Goal: Task Accomplishment & Management: Use online tool/utility

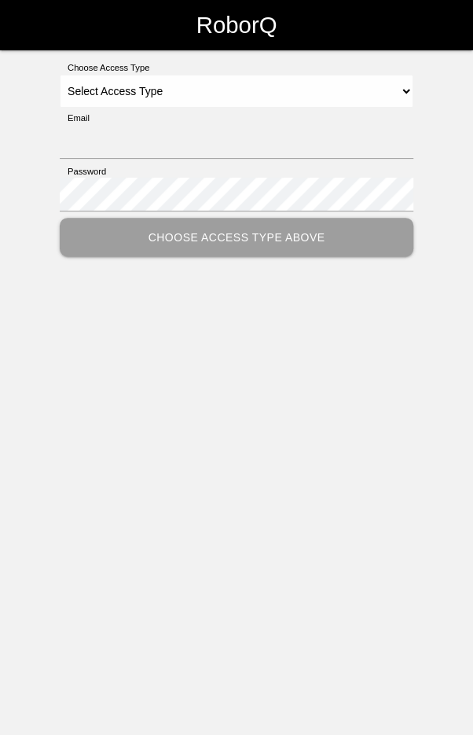
click at [219, 167] on div "Password" at bounding box center [237, 191] width 354 height 53
click at [253, 95] on select "Select Access Type Admin Customer Supervisor Worker" at bounding box center [237, 91] width 354 height 33
select select "Worker"
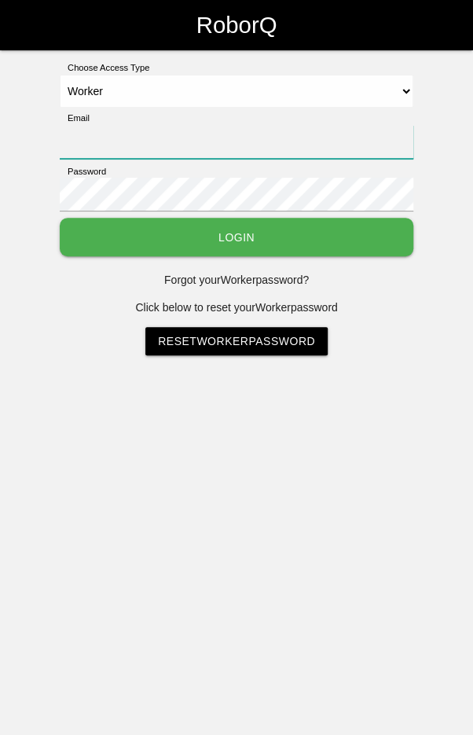
click at [243, 138] on input "Email" at bounding box center [237, 142] width 354 height 34
type input "[EMAIL_ADDRESS][DOMAIN_NAME]"
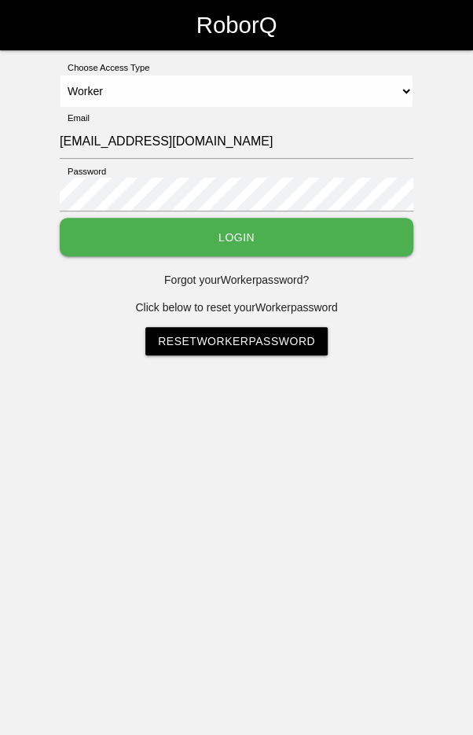
click at [60, 218] on button "Login" at bounding box center [237, 237] width 354 height 39
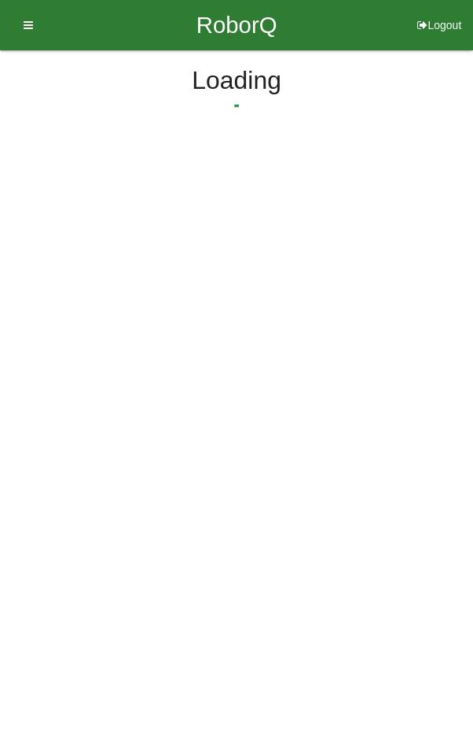
click at [225, 225] on html "RoborQ Logout Loading Dashboard Profile Add Companions Work Instructions Knowle…" at bounding box center [236, 113] width 473 height 227
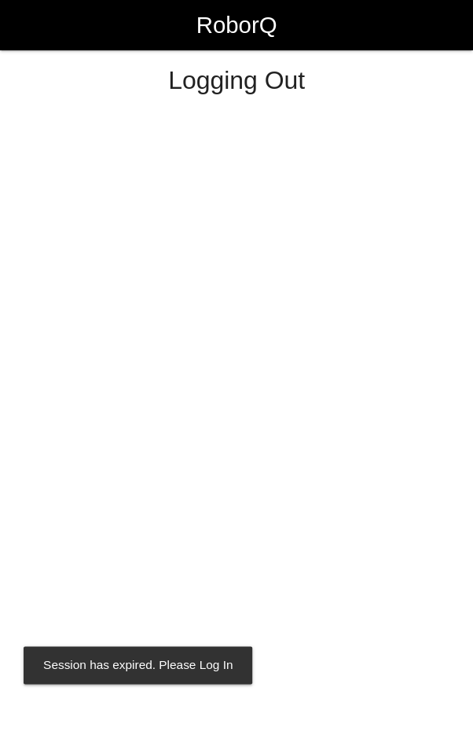
select select "Worker"
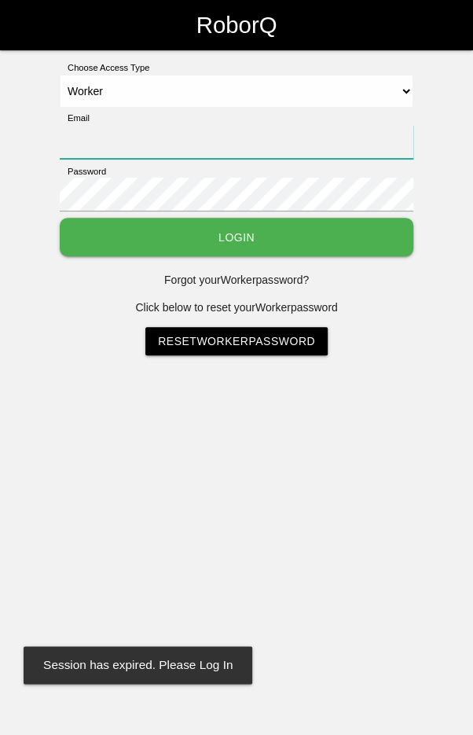
click at [220, 145] on input "Email" at bounding box center [237, 142] width 354 height 34
type input "[EMAIL_ADDRESS][DOMAIN_NAME]"
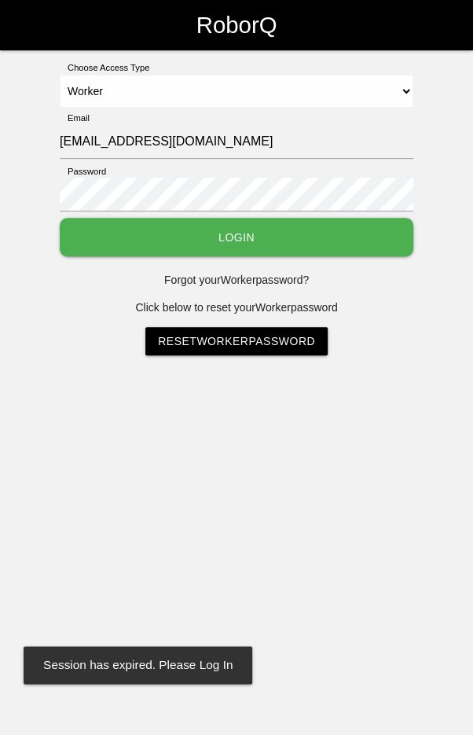
click at [60, 218] on button "Login" at bounding box center [237, 237] width 354 height 39
click at [225, 224] on html "RoborQ Choose Access Type Select Access Type Admin Customer Supervisor Worker E…" at bounding box center [236, 217] width 473 height 434
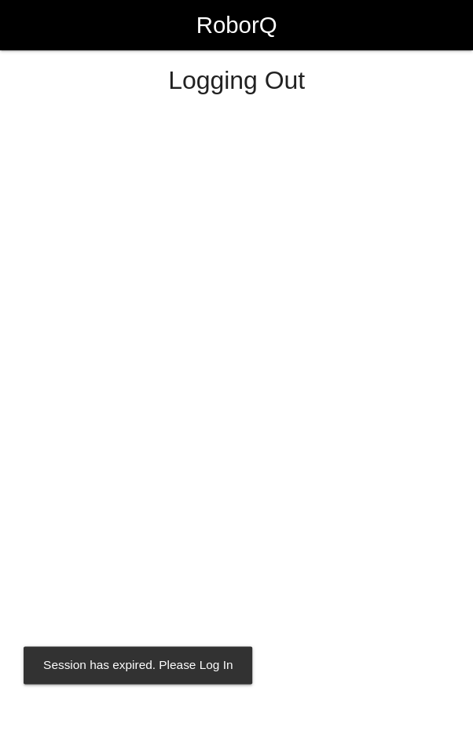
select select "Worker"
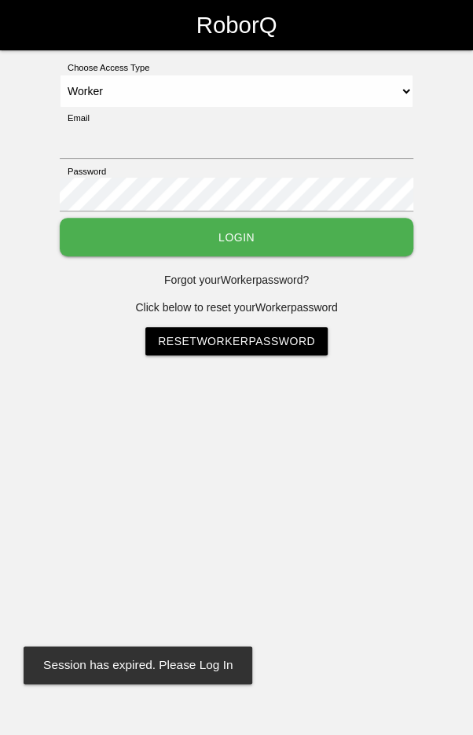
click at [263, 240] on button "Login" at bounding box center [237, 237] width 354 height 39
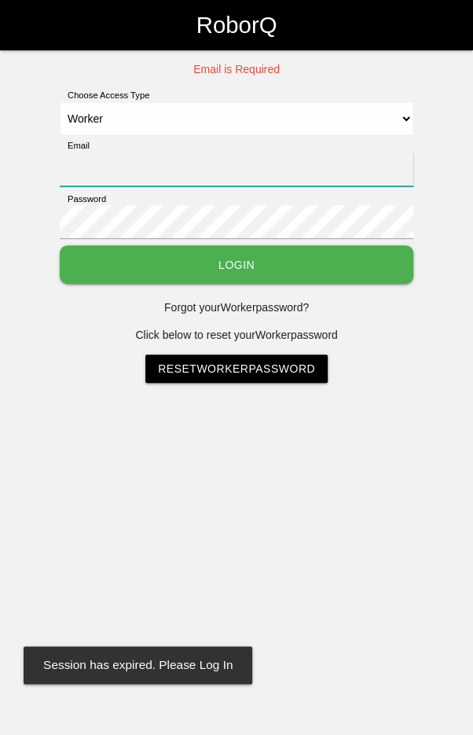
click at [245, 162] on input "Email" at bounding box center [237, 170] width 354 height 34
type input "[EMAIL_ADDRESS][DOMAIN_NAME]"
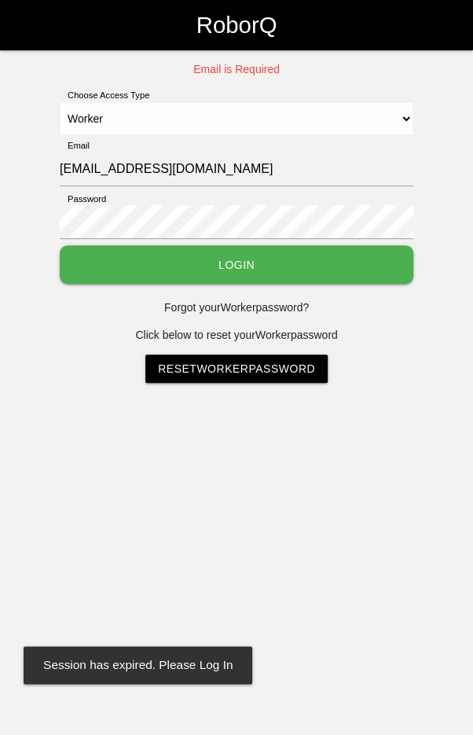
click at [60, 245] on button "Login" at bounding box center [237, 264] width 354 height 39
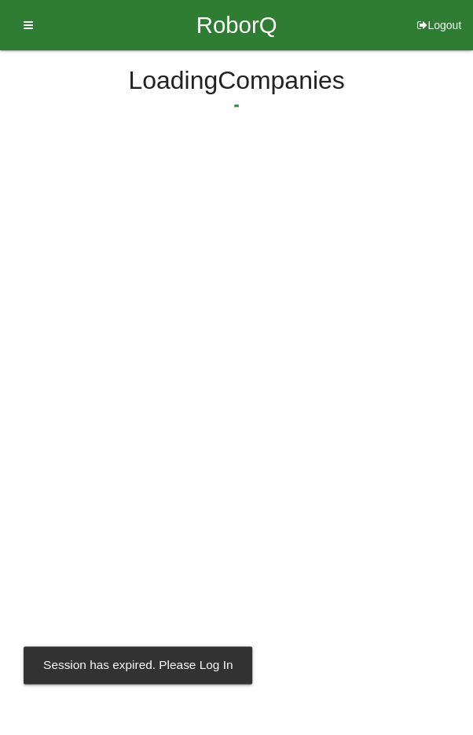
click at [228, 227] on html "RoborQ Logout [PERSON_NAME] Dashboard Profile Add Companions Work Instructions …" at bounding box center [236, 113] width 473 height 227
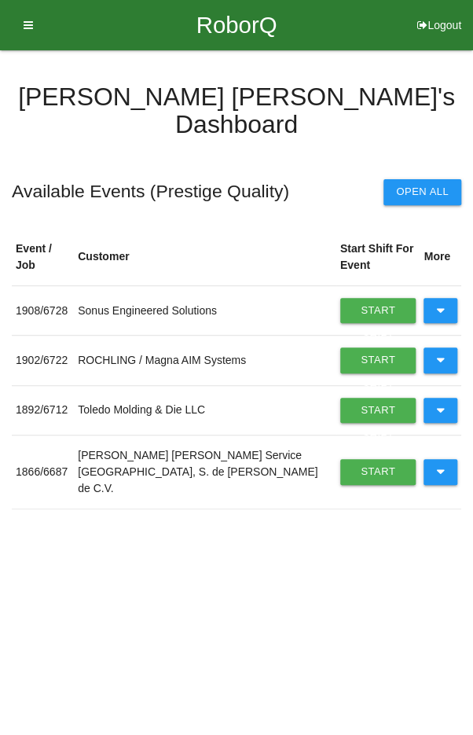
click at [437, 298] on icon at bounding box center [440, 310] width 9 height 25
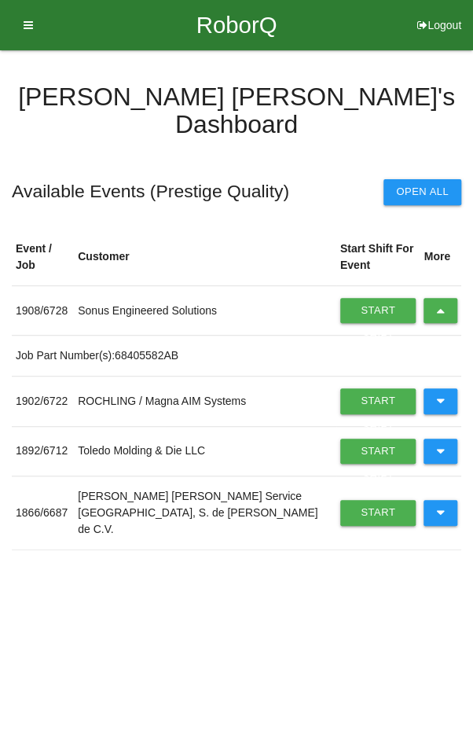
click at [360, 298] on link "Start Shift" at bounding box center [379, 310] width 76 height 25
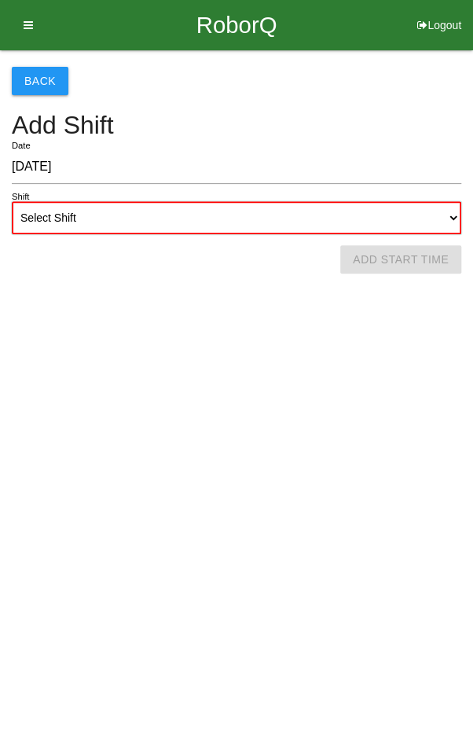
click at [270, 213] on select "Select Shift 1st Shift 2nd Shift 3rd Shift 4th Shift" at bounding box center [237, 217] width 450 height 33
select select "2"
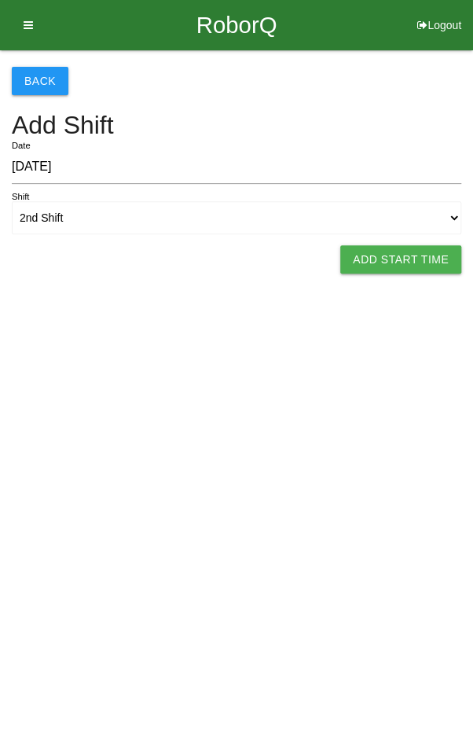
click at [419, 245] on button "Add Start Time" at bounding box center [401, 259] width 121 height 28
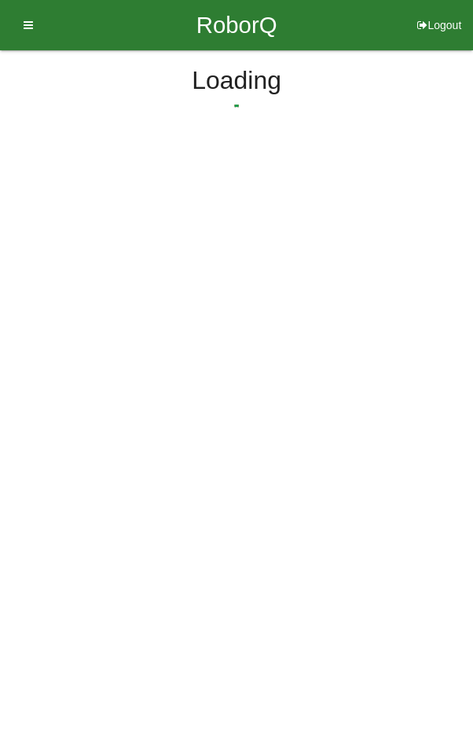
select select "2"
select select "13"
select select "2"
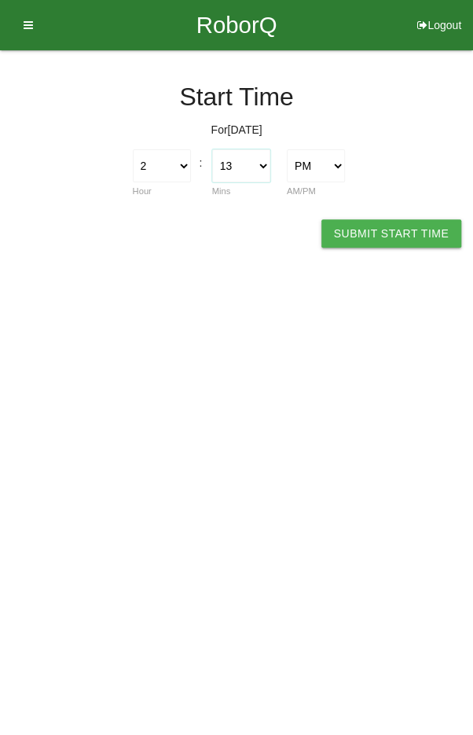
click at [244, 158] on select "00 01 02 03 04 05 06 07 08 09 10 11 12 13 14 15 16 17 18 19 20 21 22 23 24 25 2…" at bounding box center [241, 165] width 58 height 33
select select "0"
click at [381, 230] on button "Submit Start Time" at bounding box center [392, 233] width 140 height 28
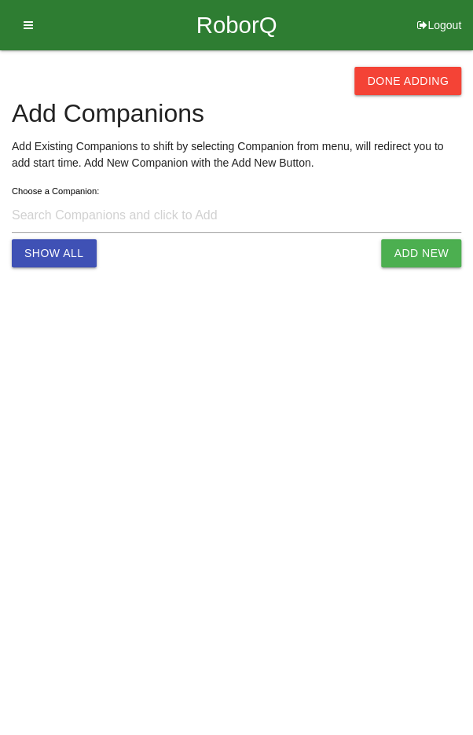
click at [416, 82] on button "Done Adding" at bounding box center [408, 81] width 107 height 28
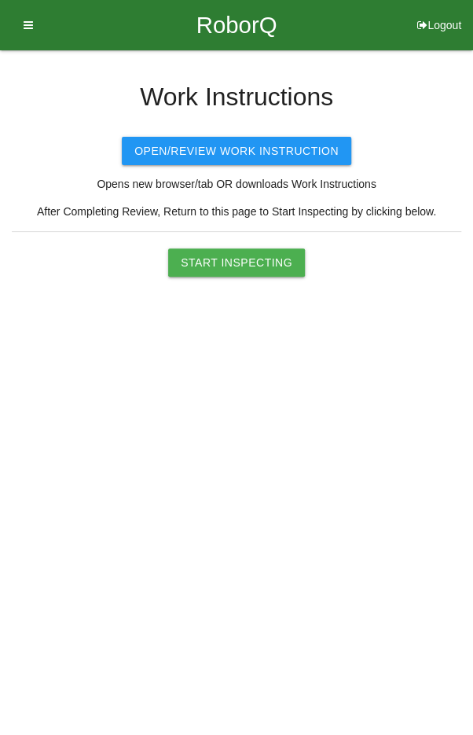
click at [221, 254] on button "Start Inspecting" at bounding box center [236, 263] width 137 height 28
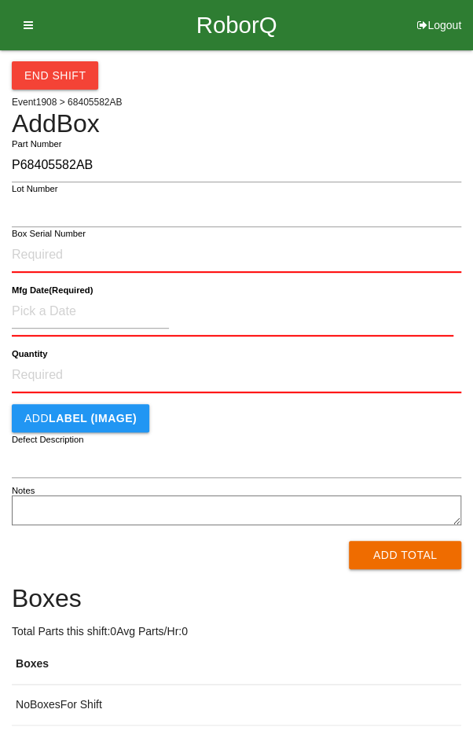
type input "P68405582AB"
click at [176, 252] on input "Box Serial Number" at bounding box center [237, 255] width 450 height 35
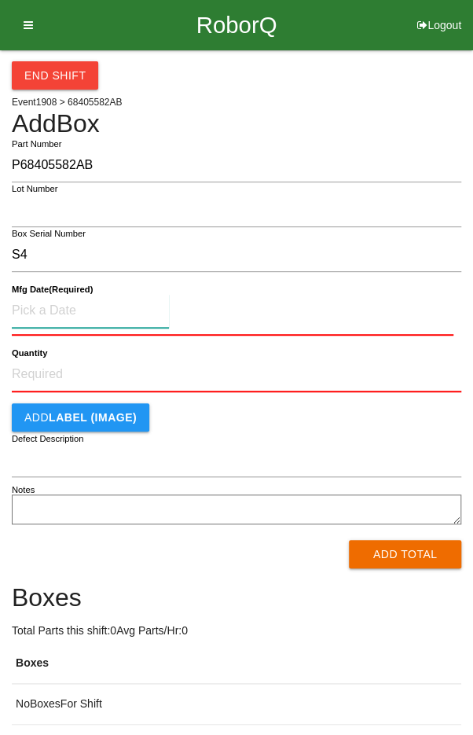
click at [40, 304] on input at bounding box center [90, 311] width 157 height 34
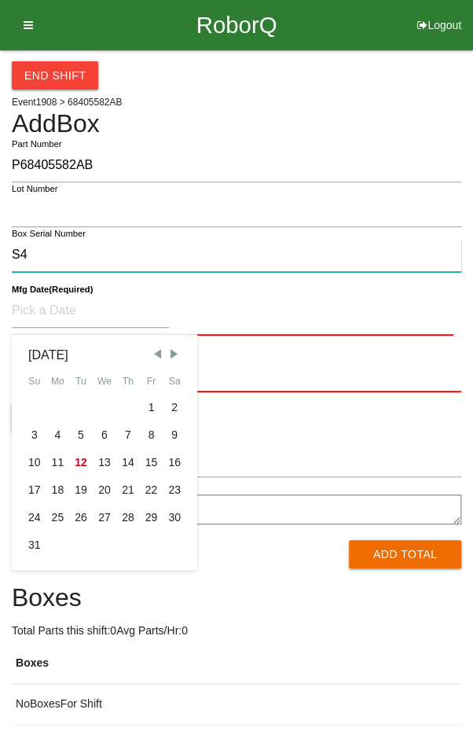
click at [50, 255] on input "S4" at bounding box center [237, 255] width 450 height 34
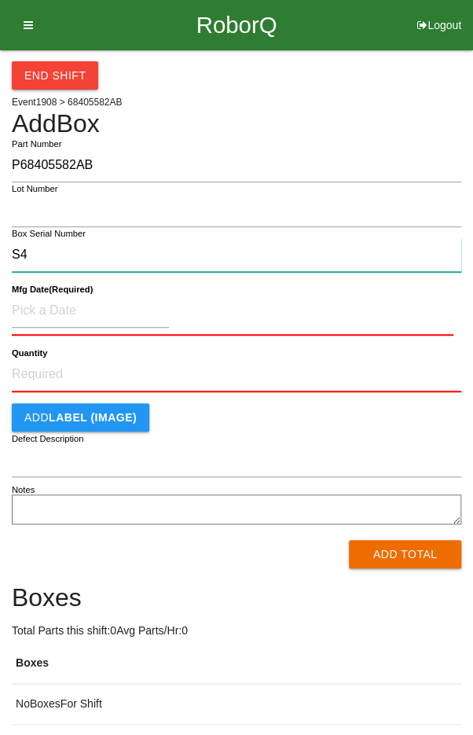
type input "S"
type input "S00157688934"
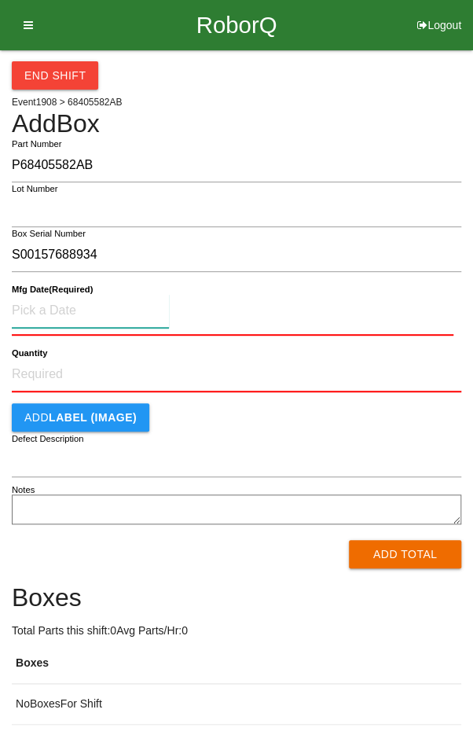
click at [37, 310] on input at bounding box center [90, 311] width 157 height 34
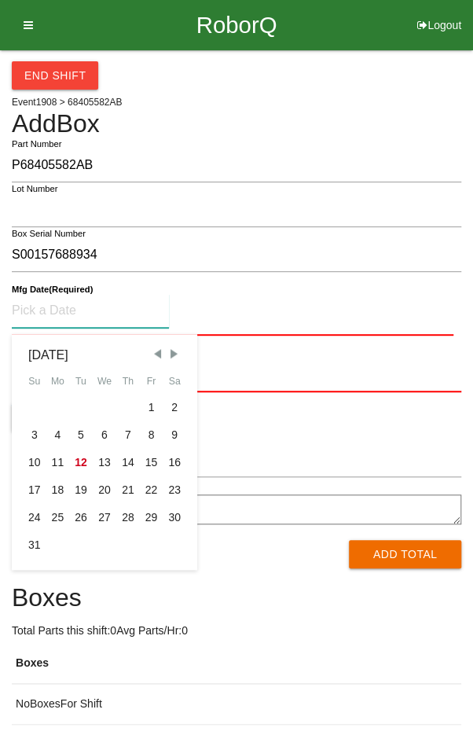
click at [153, 428] on div "8" at bounding box center [152, 436] width 24 height 28
type input "08/08/2025"
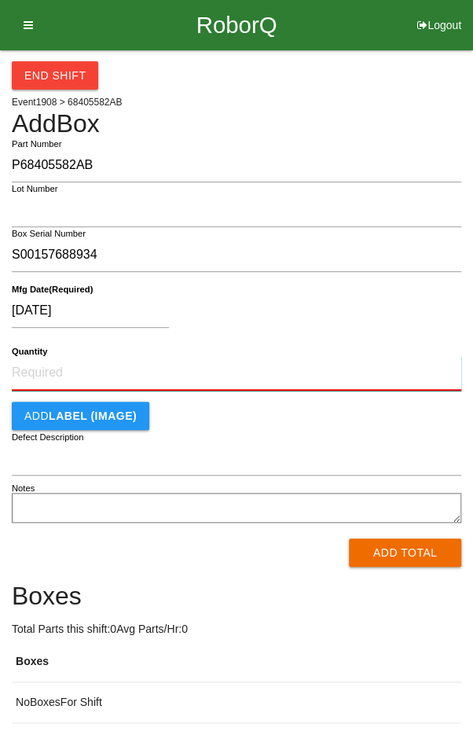
click at [66, 374] on input "Quantity" at bounding box center [237, 373] width 450 height 35
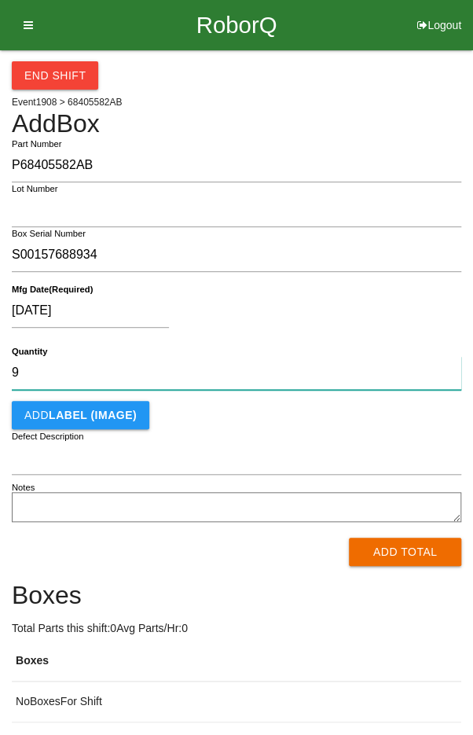
type input "9"
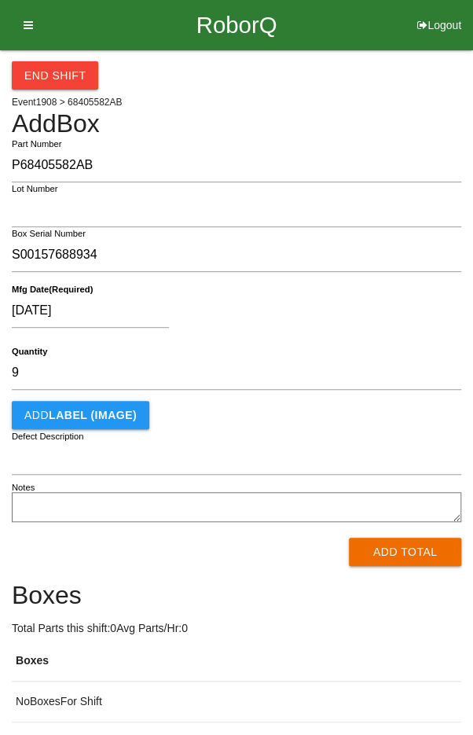
click at [387, 302] on div "08/08/2025" at bounding box center [233, 314] width 442 height 40
click at [425, 547] on button "Add Total" at bounding box center [405, 552] width 112 height 28
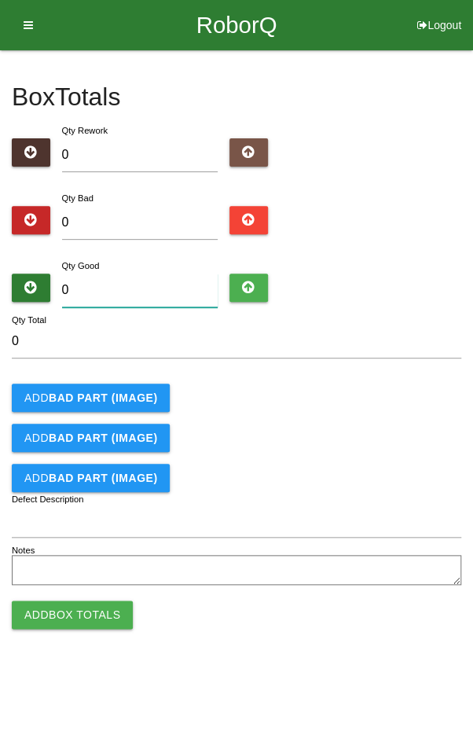
click at [120, 285] on input "0" at bounding box center [140, 291] width 156 height 34
type input "9"
click at [417, 237] on div "Qty Bad 0" at bounding box center [237, 218] width 450 height 57
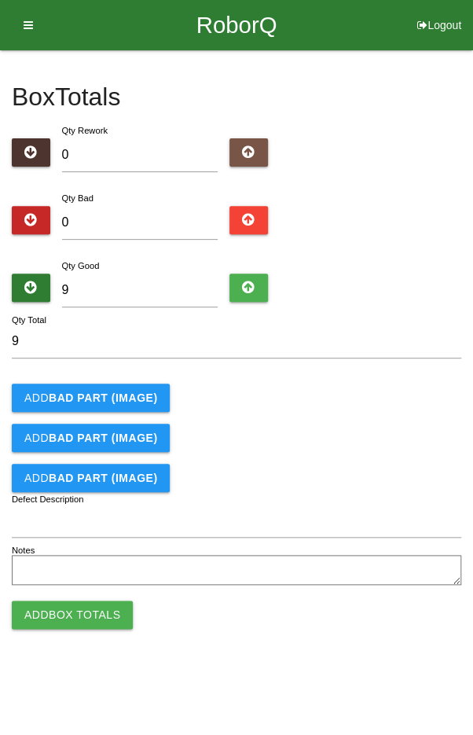
click at [57, 612] on button "Add Box Totals" at bounding box center [72, 615] width 121 height 28
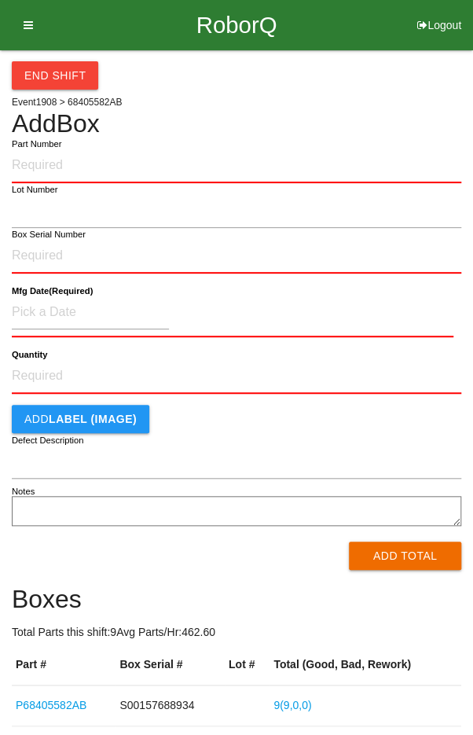
click at [345, 160] on input "Part Number" at bounding box center [237, 166] width 450 height 35
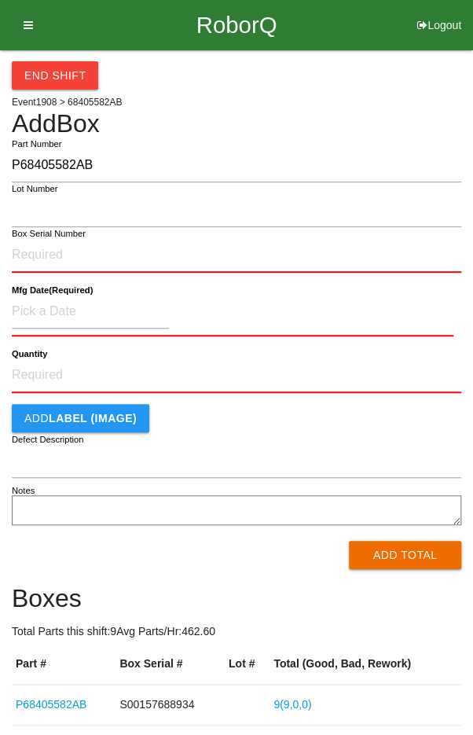
type input "P68405582AB"
click at [171, 239] on input "Box Serial Number" at bounding box center [237, 255] width 450 height 35
type input "S00157687998"
click at [45, 303] on input at bounding box center [90, 312] width 157 height 34
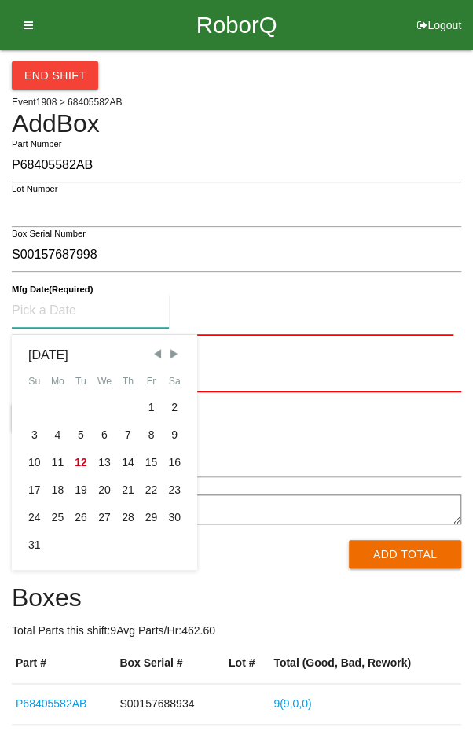
click at [152, 428] on div "8" at bounding box center [152, 436] width 24 height 28
type input "08/08/2025"
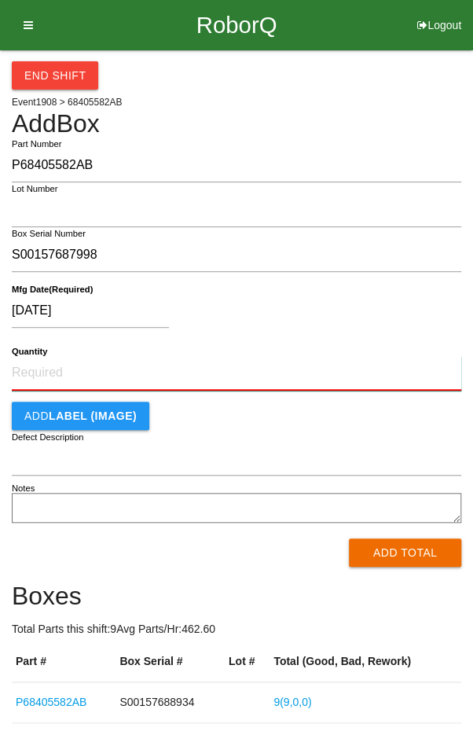
click at [259, 372] on input "Quantity" at bounding box center [237, 373] width 450 height 35
type input "2"
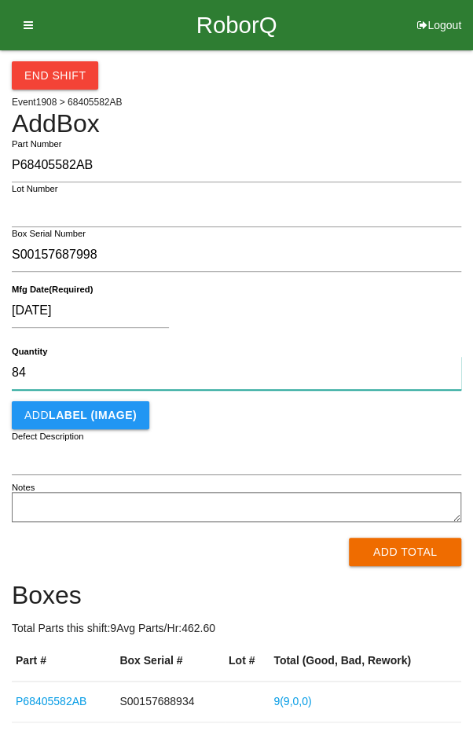
type input "84"
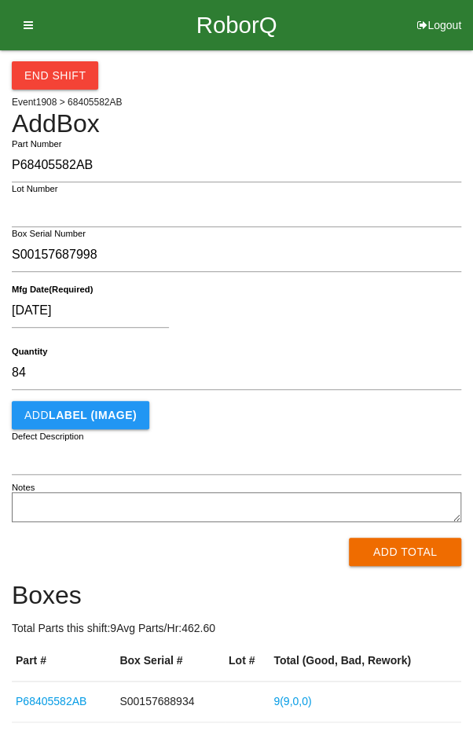
click at [355, 311] on div "08/08/2025" at bounding box center [233, 314] width 442 height 40
click at [394, 549] on button "Add Total" at bounding box center [405, 552] width 112 height 28
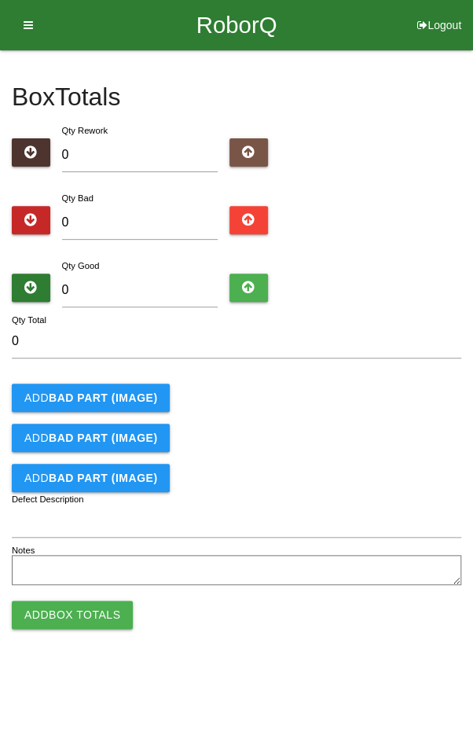
click at [26, 25] on icon at bounding box center [23, 25] width 20 height 50
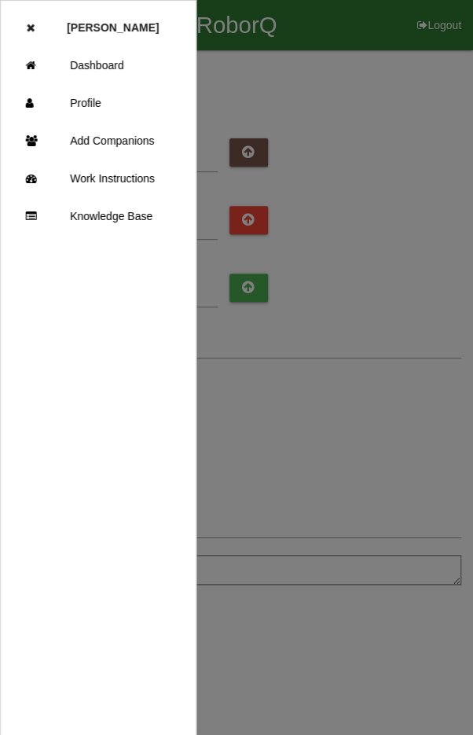
click at [103, 175] on link "Work Instructions" at bounding box center [98, 179] width 195 height 38
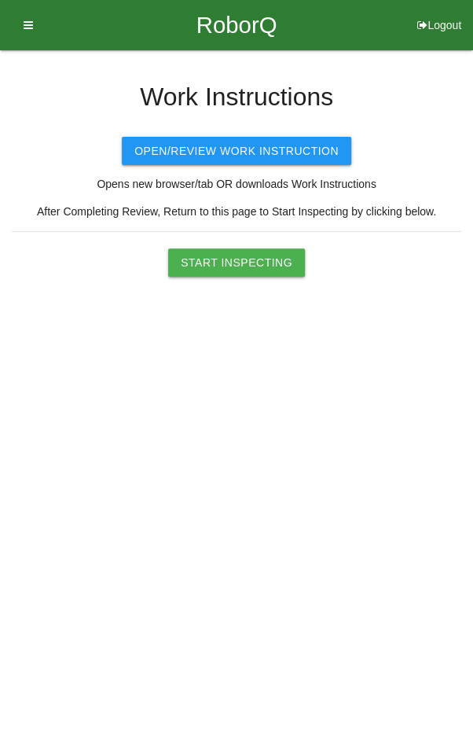
click at [230, 249] on button "Start Inspecting" at bounding box center [236, 263] width 137 height 28
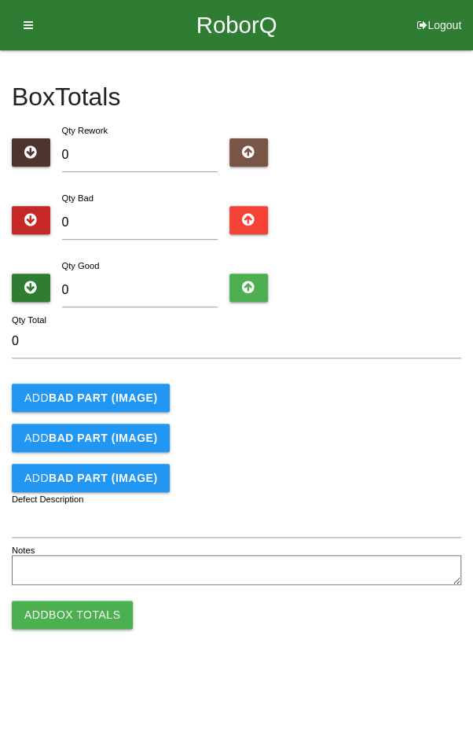
click at [19, 14] on icon at bounding box center [23, 25] width 20 height 50
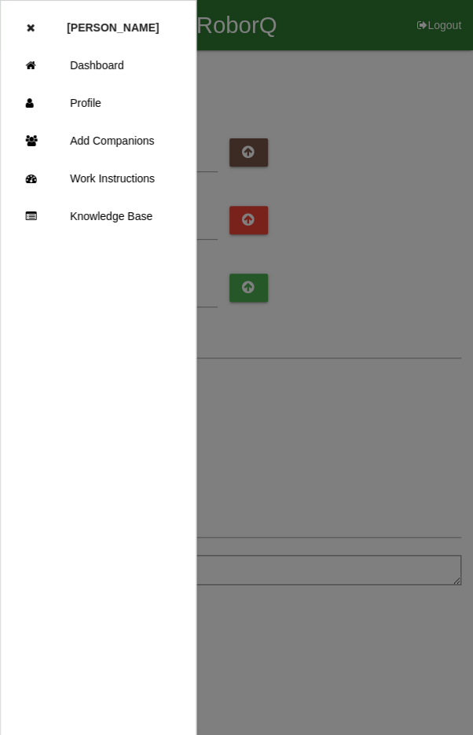
click at [126, 175] on link "Work Instructions" at bounding box center [98, 179] width 195 height 38
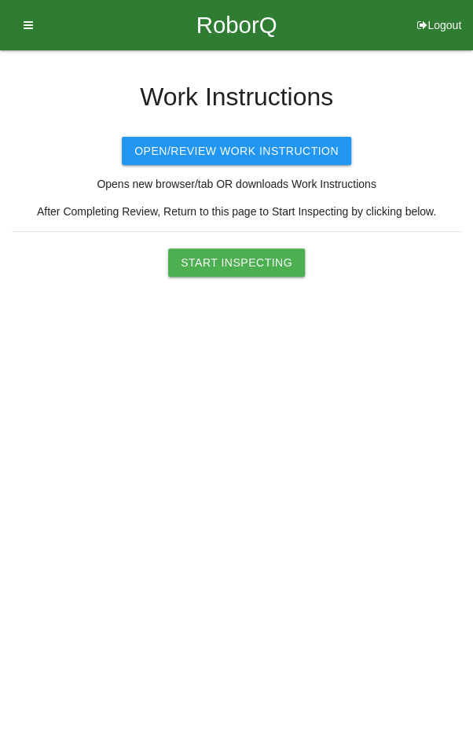
click at [249, 149] on button "Open/Review Work Instruction" at bounding box center [237, 151] width 230 height 28
click at [239, 268] on button "Start Inspecting" at bounding box center [236, 263] width 137 height 28
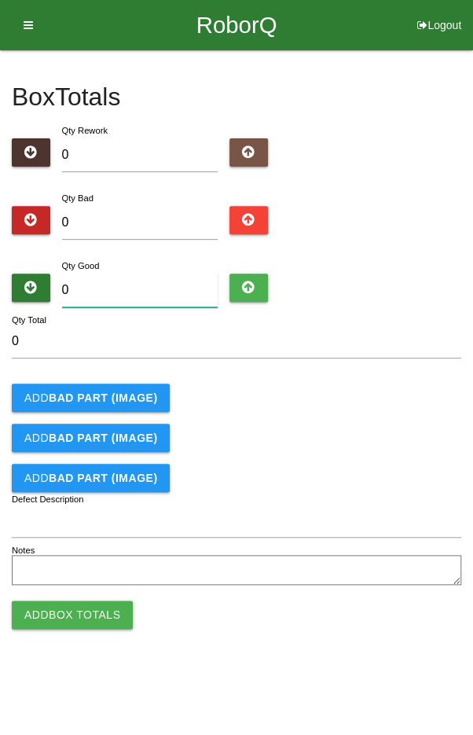
click at [120, 294] on input "0" at bounding box center [140, 291] width 156 height 34
type input "8"
type input "84"
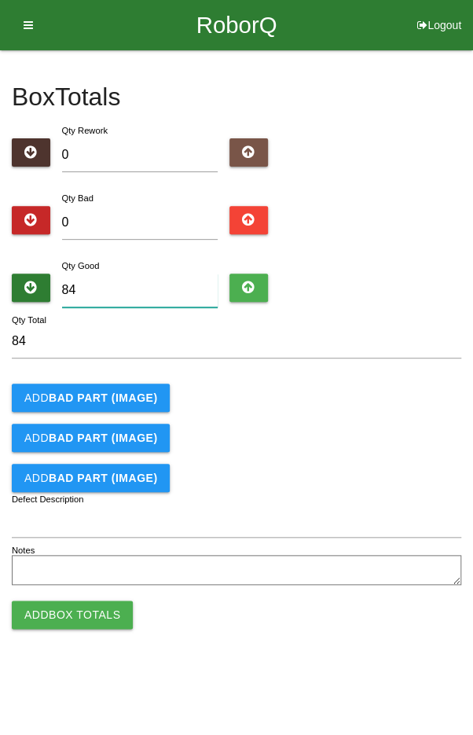
type input "84"
click at [325, 393] on div "Add BAD PART (IMAGE)" at bounding box center [237, 398] width 450 height 28
click at [47, 607] on button "Add Box Totals" at bounding box center [72, 615] width 121 height 28
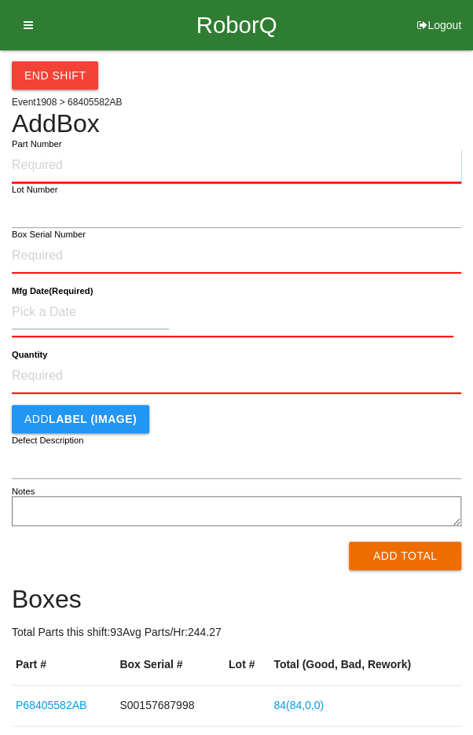
click at [34, 160] on input "Part Number" at bounding box center [237, 166] width 450 height 35
paste input "P68405582AB"
type input "P68405582AB"
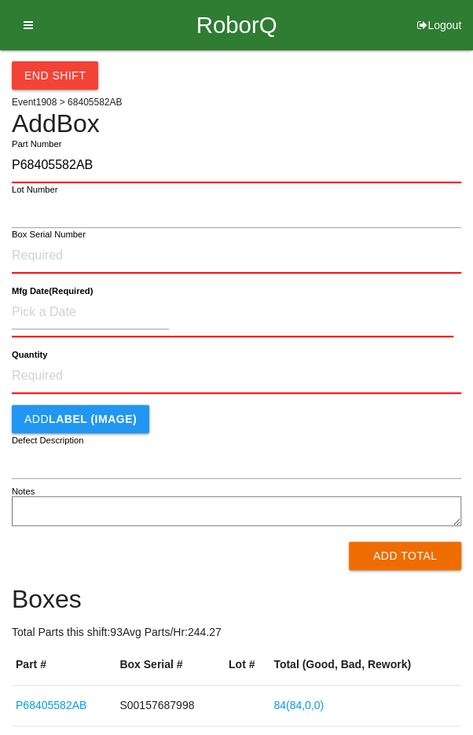
click at [36, 237] on label "Box Serial Number" at bounding box center [49, 234] width 74 height 13
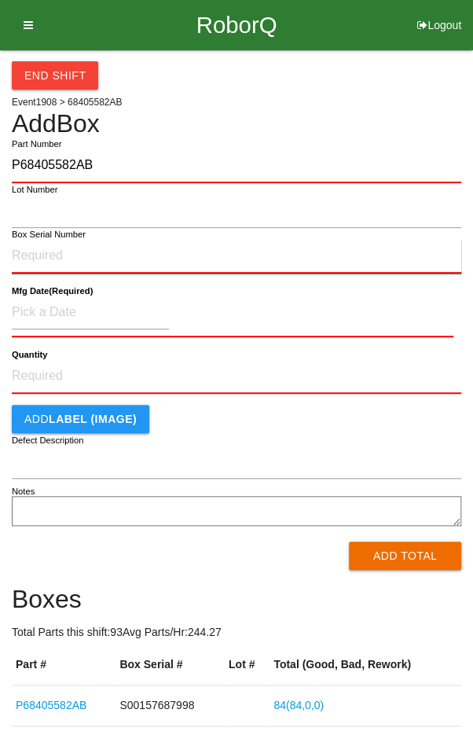
click at [36, 239] on input "Box Serial Number" at bounding box center [237, 256] width 450 height 35
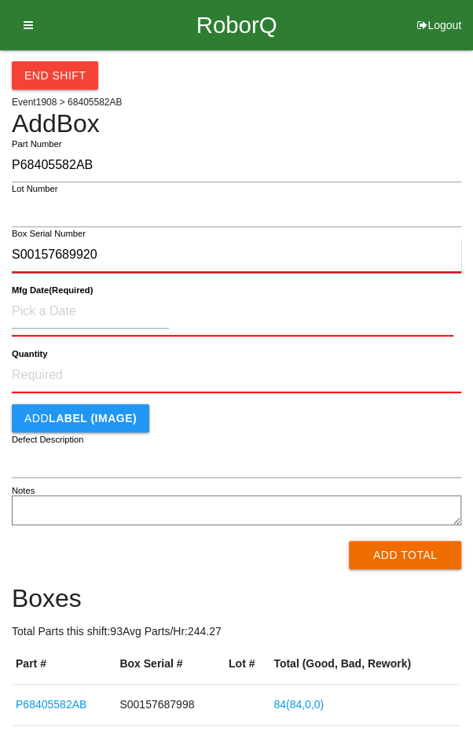
type input "S00157689920"
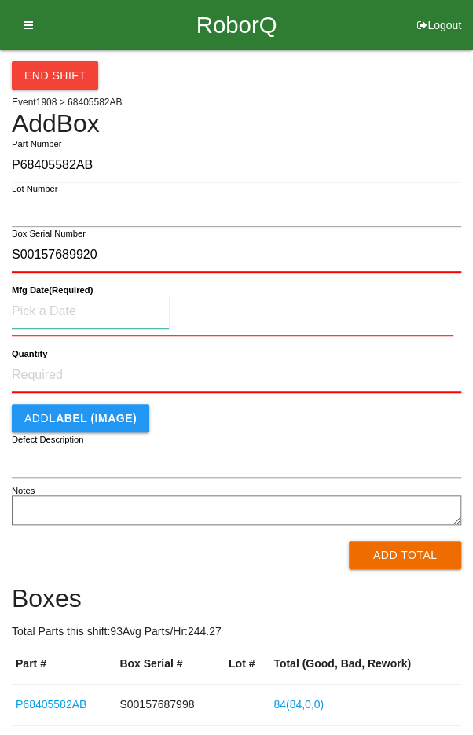
click at [59, 304] on input at bounding box center [90, 312] width 157 height 34
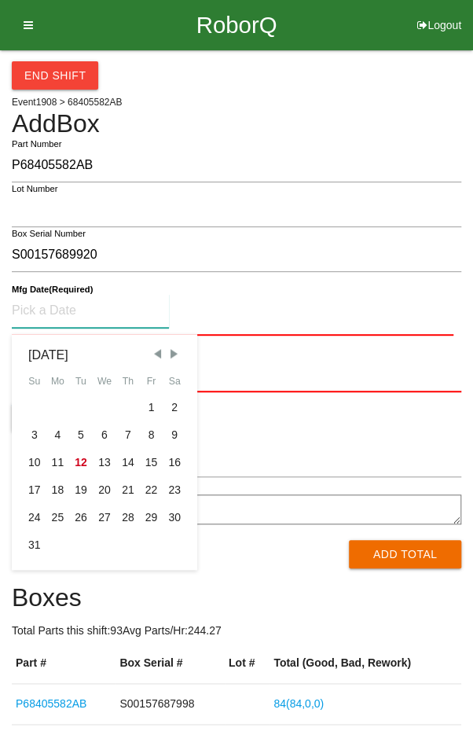
click at [57, 462] on div "11" at bounding box center [58, 463] width 24 height 28
type input "08/11/2025"
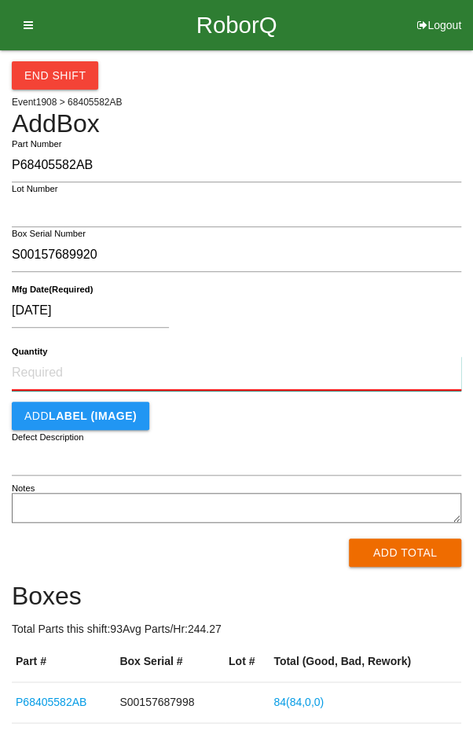
click at [234, 367] on input "Quantity" at bounding box center [237, 373] width 450 height 35
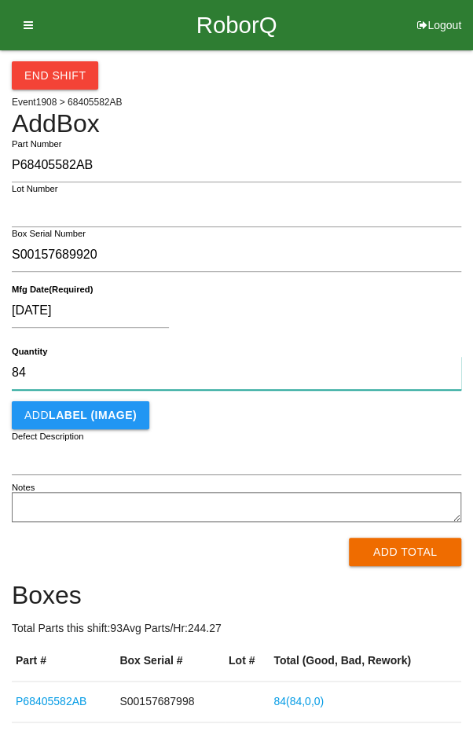
type input "84"
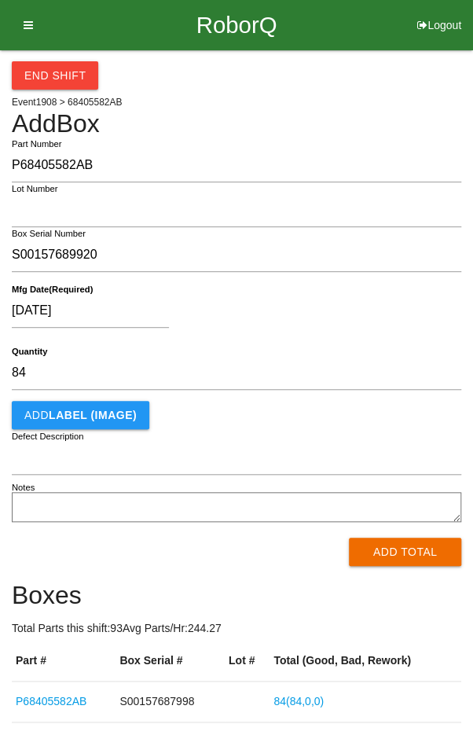
click at [360, 294] on div "08/11/2025" at bounding box center [233, 314] width 442 height 40
click at [418, 555] on button "Add Total" at bounding box center [405, 552] width 112 height 28
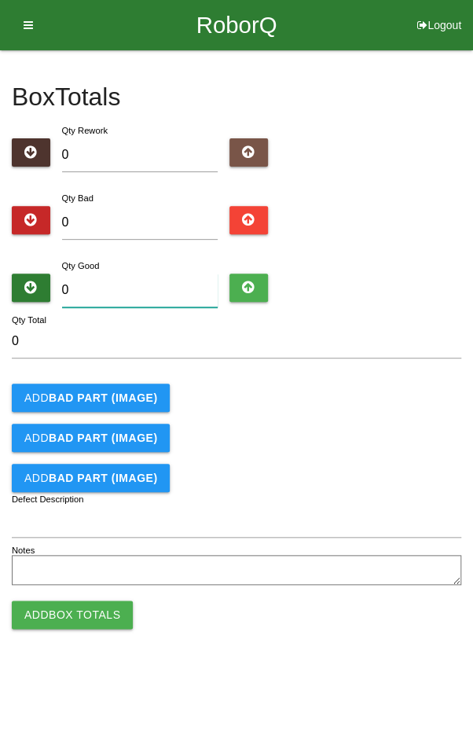
click at [116, 285] on input "0" at bounding box center [140, 291] width 156 height 34
type input "8"
type input "84"
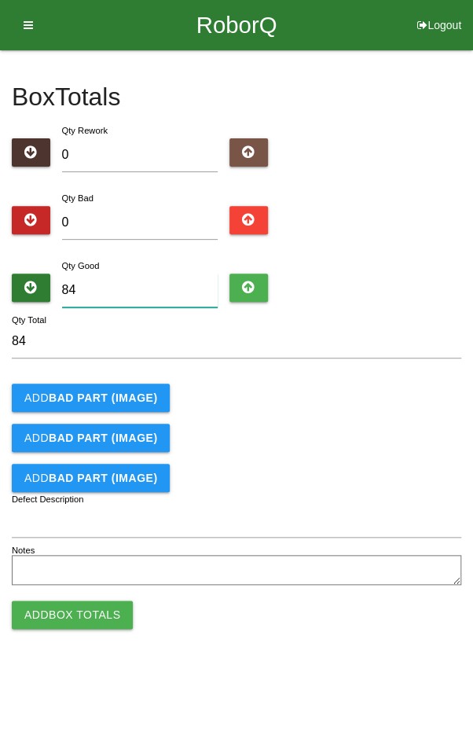
type input "84"
click at [379, 396] on div "Add BAD PART (IMAGE)" at bounding box center [237, 398] width 450 height 28
click at [50, 614] on button "Add Box Totals" at bounding box center [72, 615] width 121 height 28
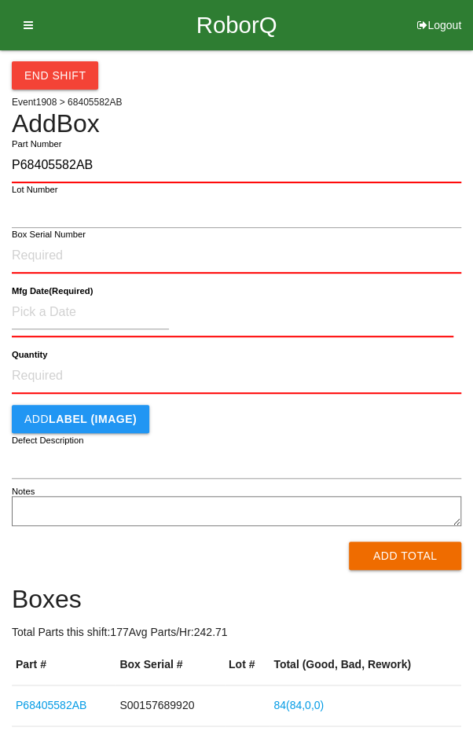
type input "P68405582AB"
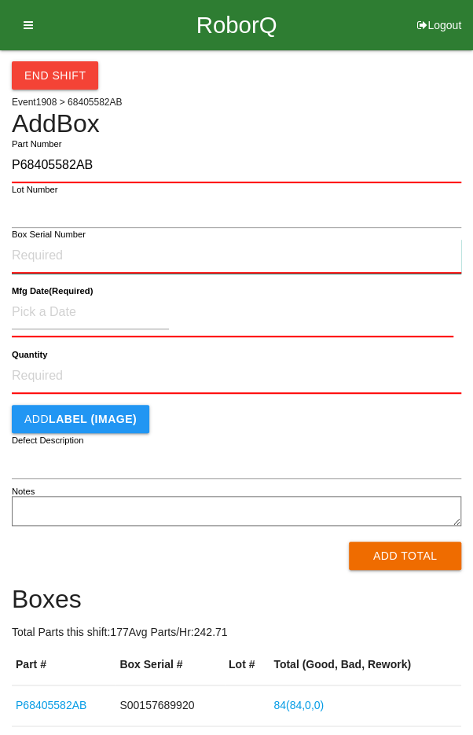
click at [128, 252] on input "Box Serial Number" at bounding box center [237, 256] width 450 height 35
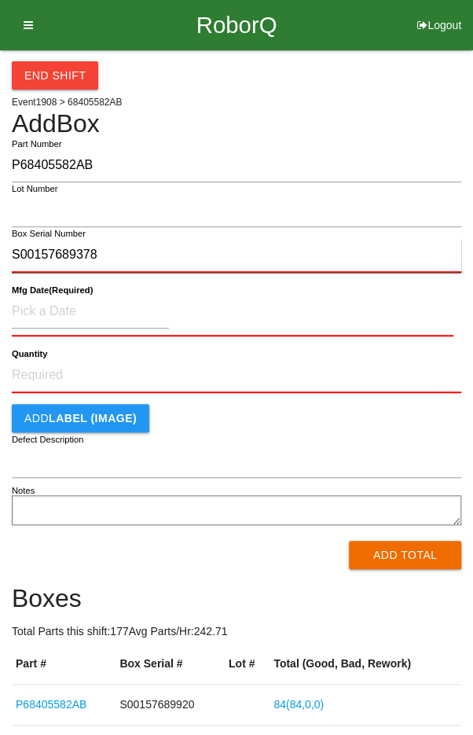
type input "S00157689378"
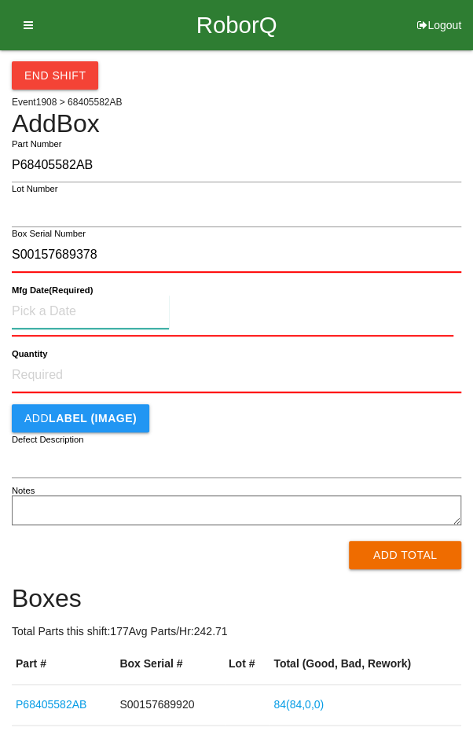
click at [62, 315] on input at bounding box center [90, 312] width 157 height 34
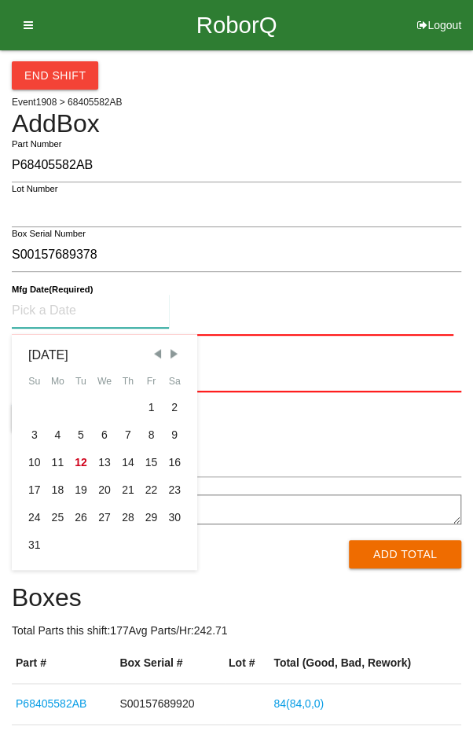
click at [61, 461] on div "11" at bounding box center [58, 463] width 24 height 28
type input "08/11/2025"
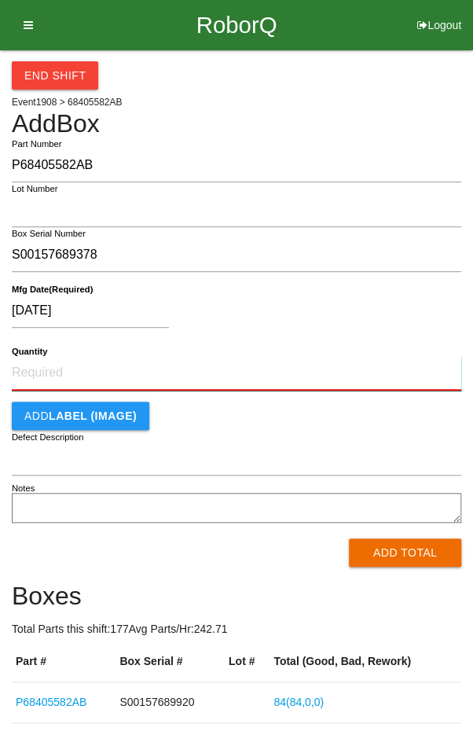
click at [211, 375] on input "Quantity" at bounding box center [237, 373] width 450 height 35
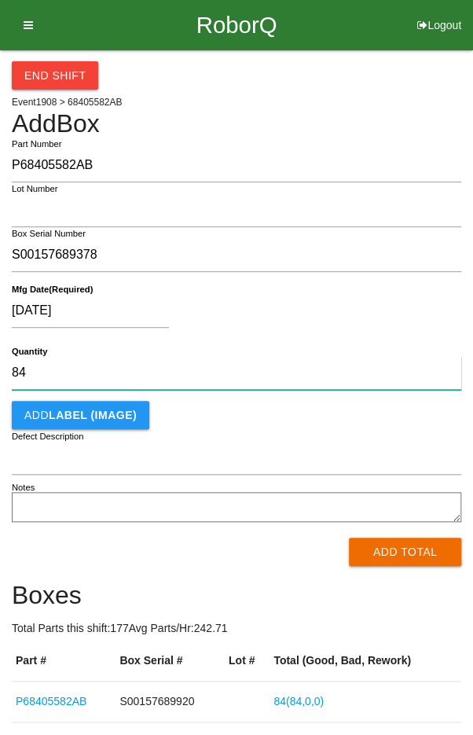
type input "84"
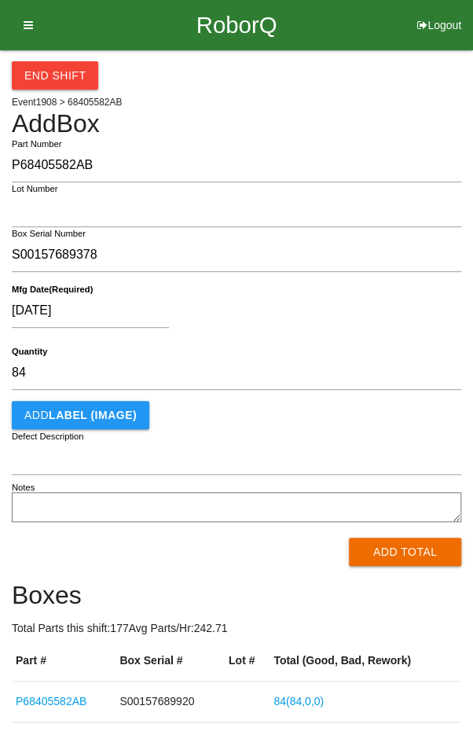
click at [368, 313] on div "08/11/2025" at bounding box center [233, 314] width 442 height 40
click at [389, 560] on button "Add Total" at bounding box center [405, 552] width 112 height 28
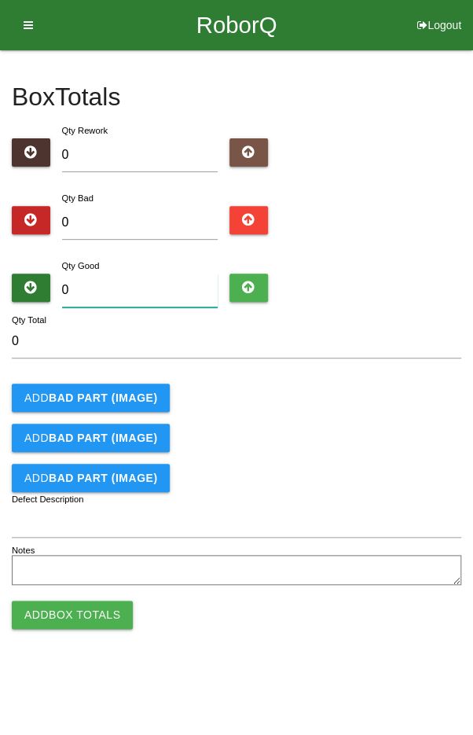
click at [160, 305] on input "0" at bounding box center [140, 291] width 156 height 34
type input "8"
type input "84"
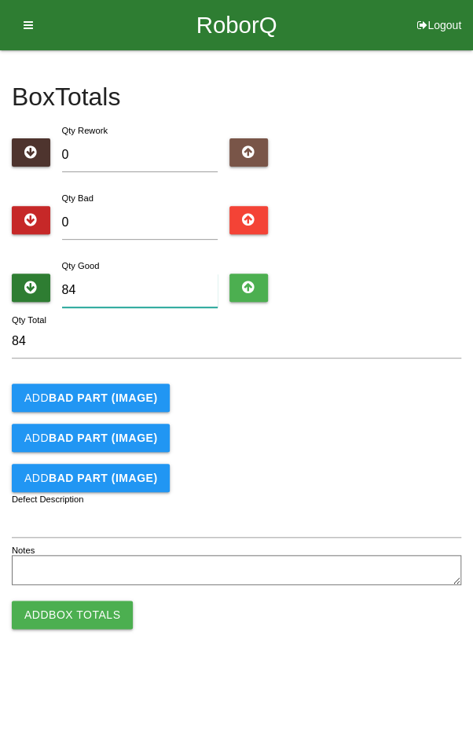
type input "84"
click at [332, 392] on div "Add BAD PART (IMAGE)" at bounding box center [237, 398] width 450 height 28
click at [61, 605] on button "Add Box Totals" at bounding box center [72, 615] width 121 height 28
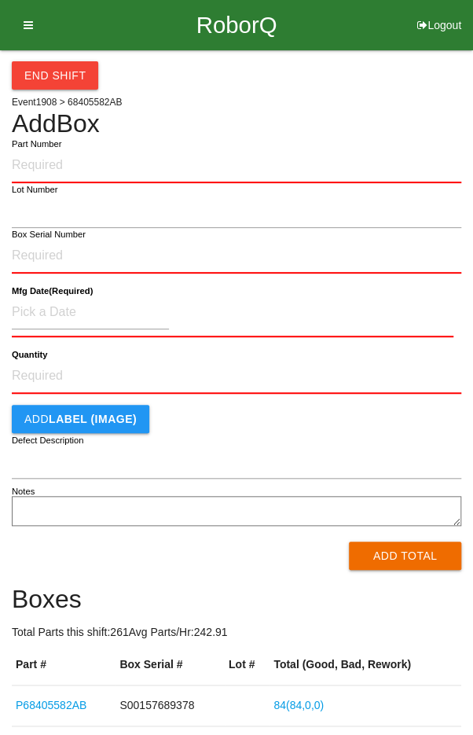
click at [388, 87] on div "End Shift" at bounding box center [237, 69] width 450 height 39
